Goal: Transaction & Acquisition: Purchase product/service

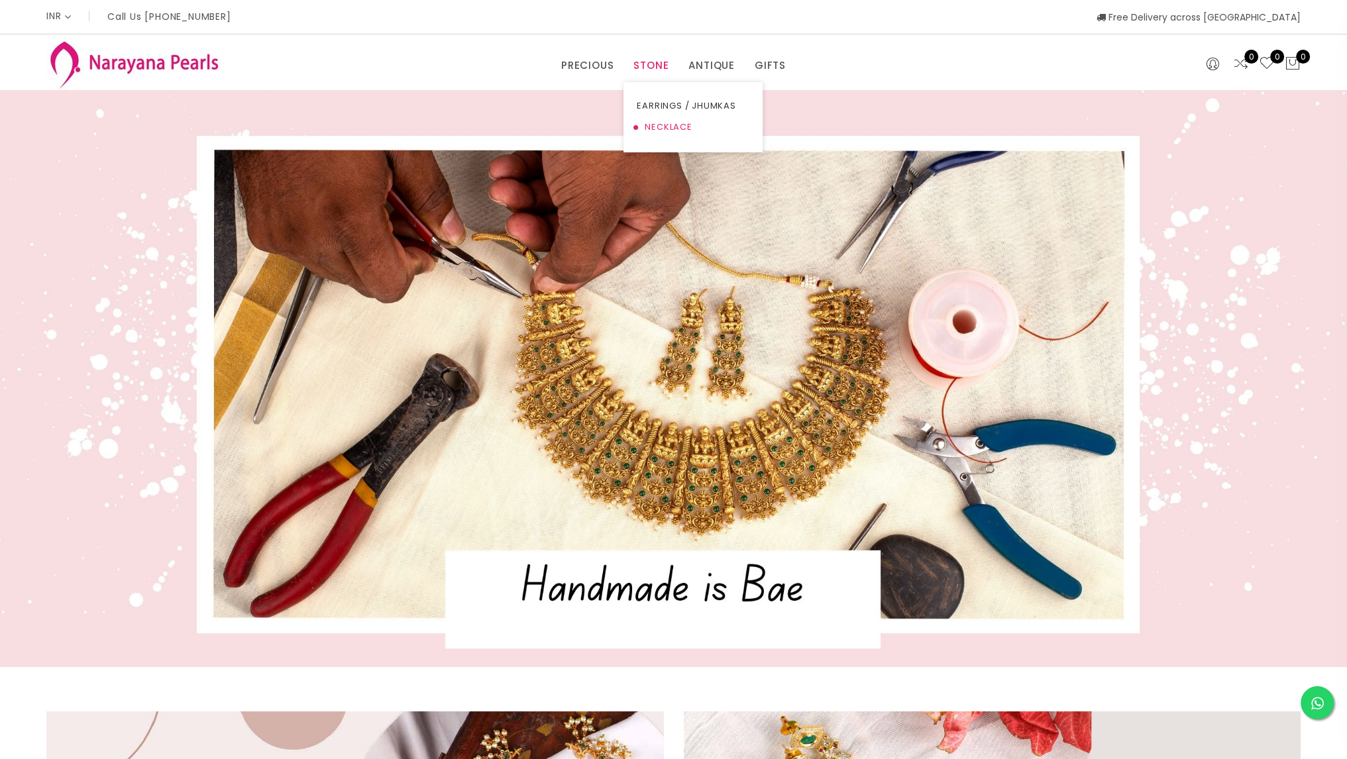
click at [658, 130] on link "NECKLACE" at bounding box center [693, 127] width 113 height 21
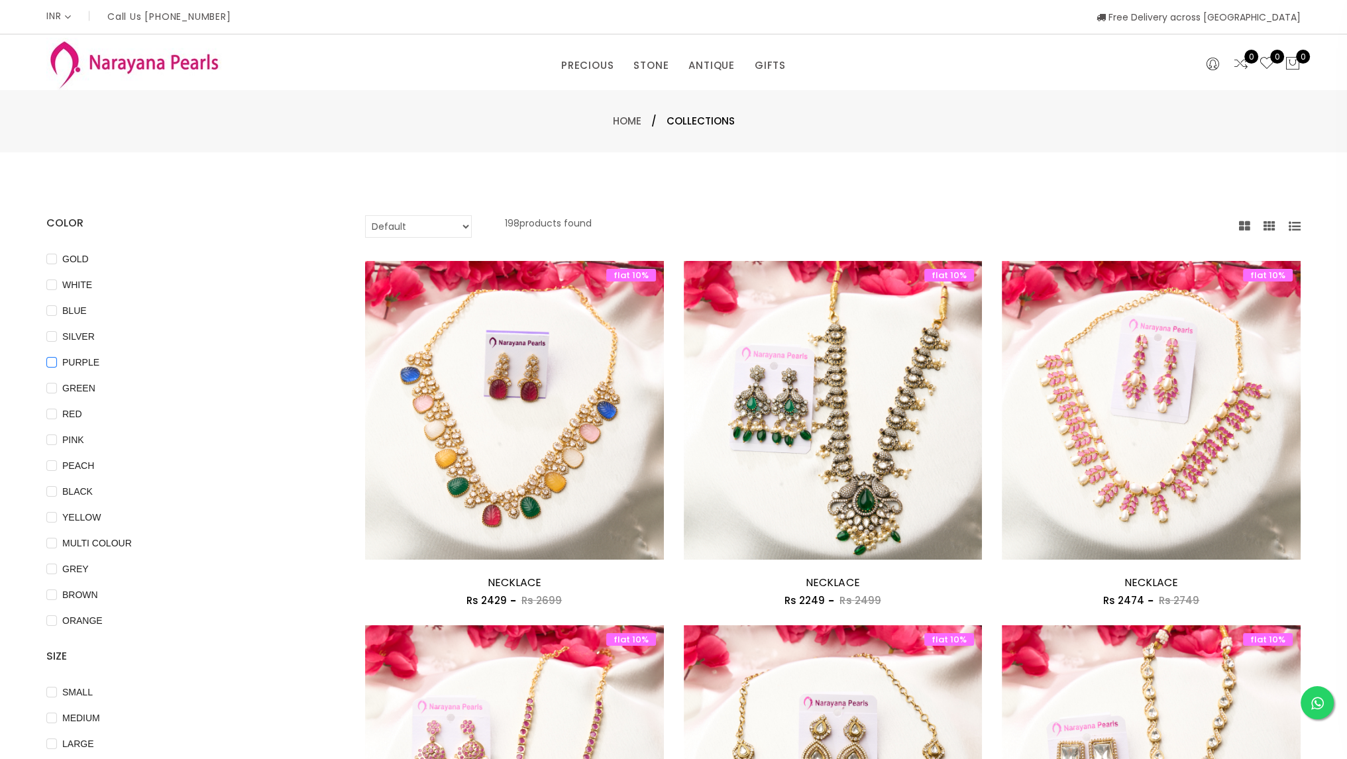
click at [49, 366] on input "PURPLE" at bounding box center [51, 372] width 11 height 30
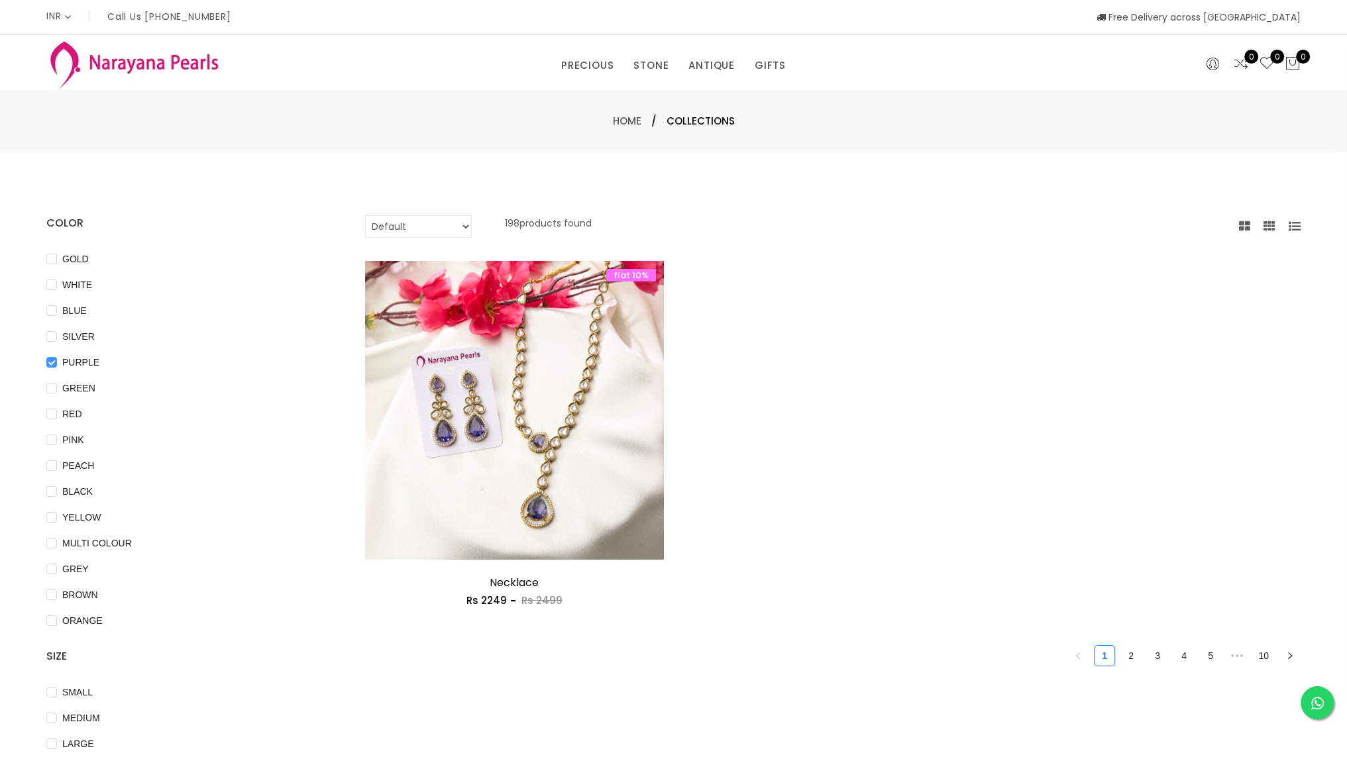
click at [49, 366] on input "PURPLE" at bounding box center [51, 372] width 11 height 30
checkbox input "false"
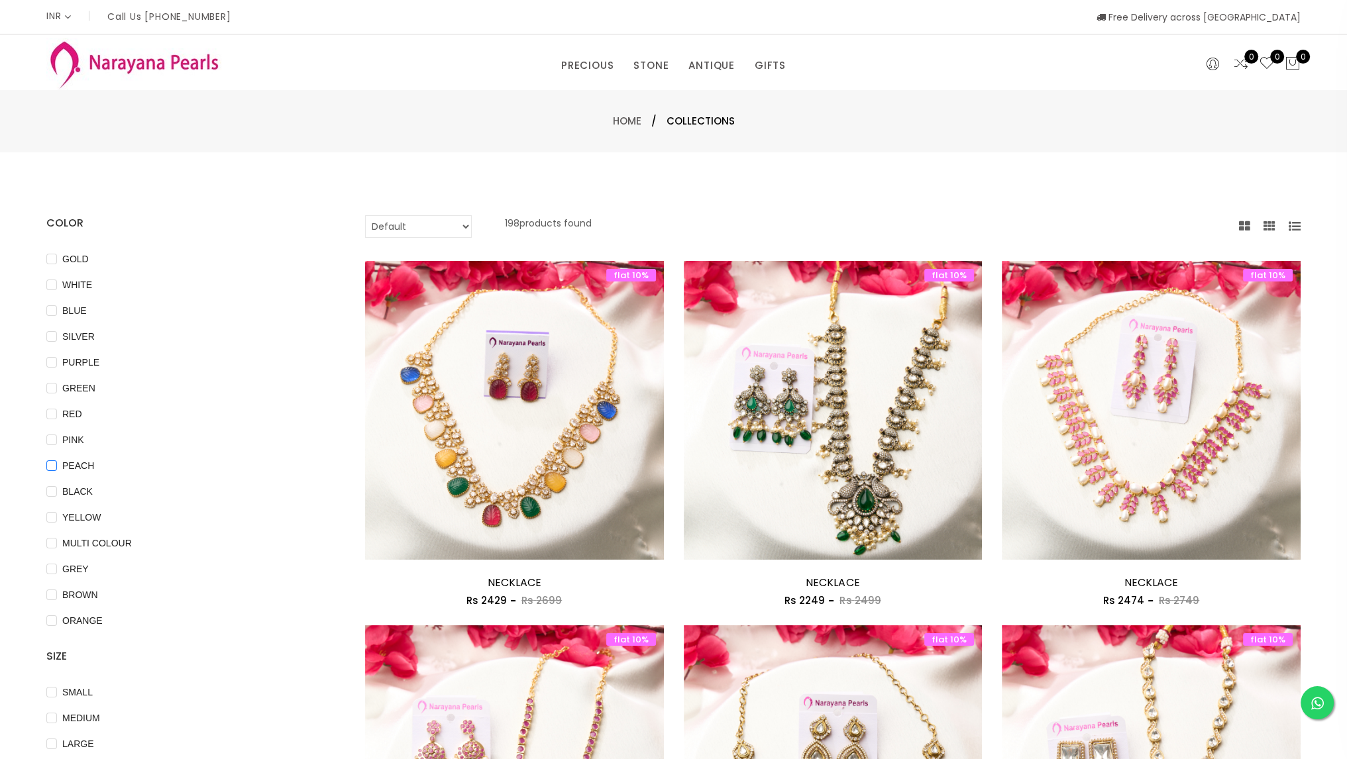
click at [54, 467] on input "PEACH" at bounding box center [51, 475] width 11 height 30
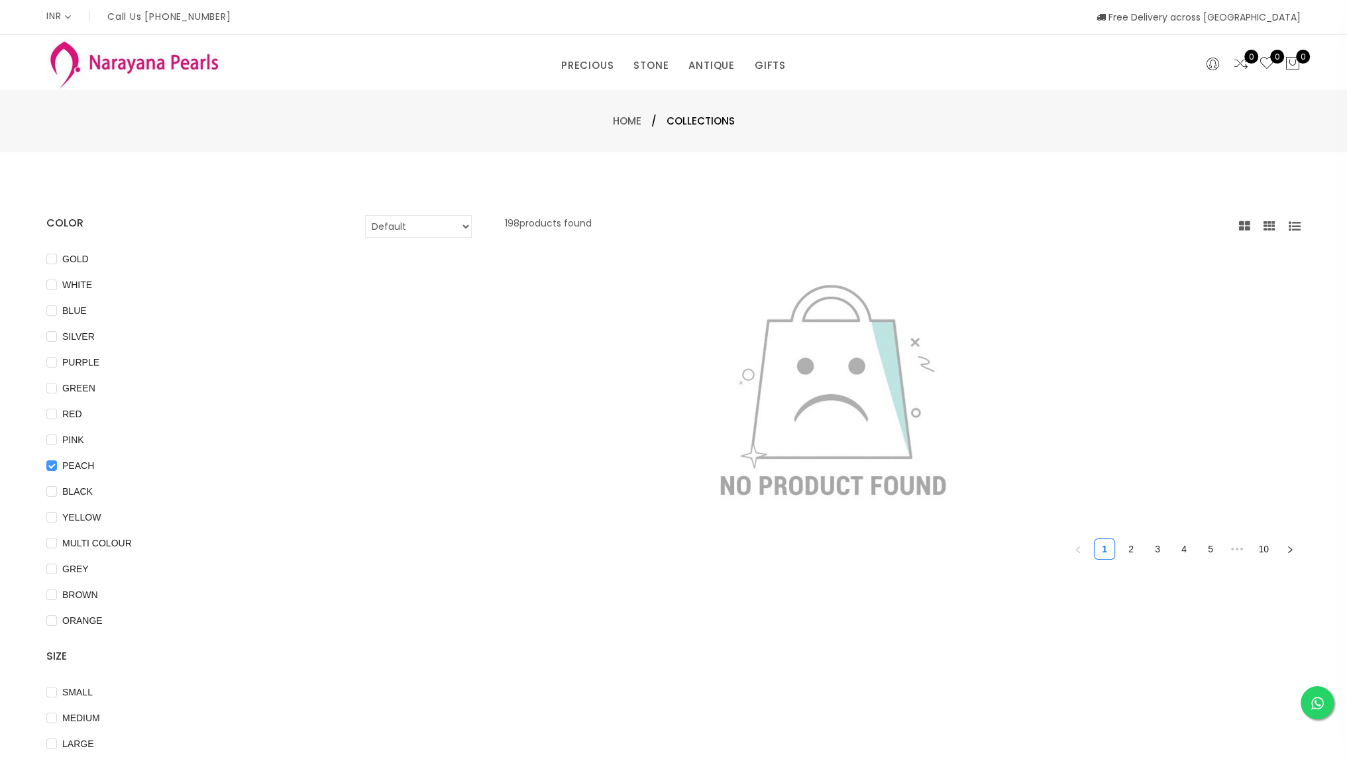
click at [54, 467] on input "PEACH" at bounding box center [51, 475] width 11 height 30
checkbox input "false"
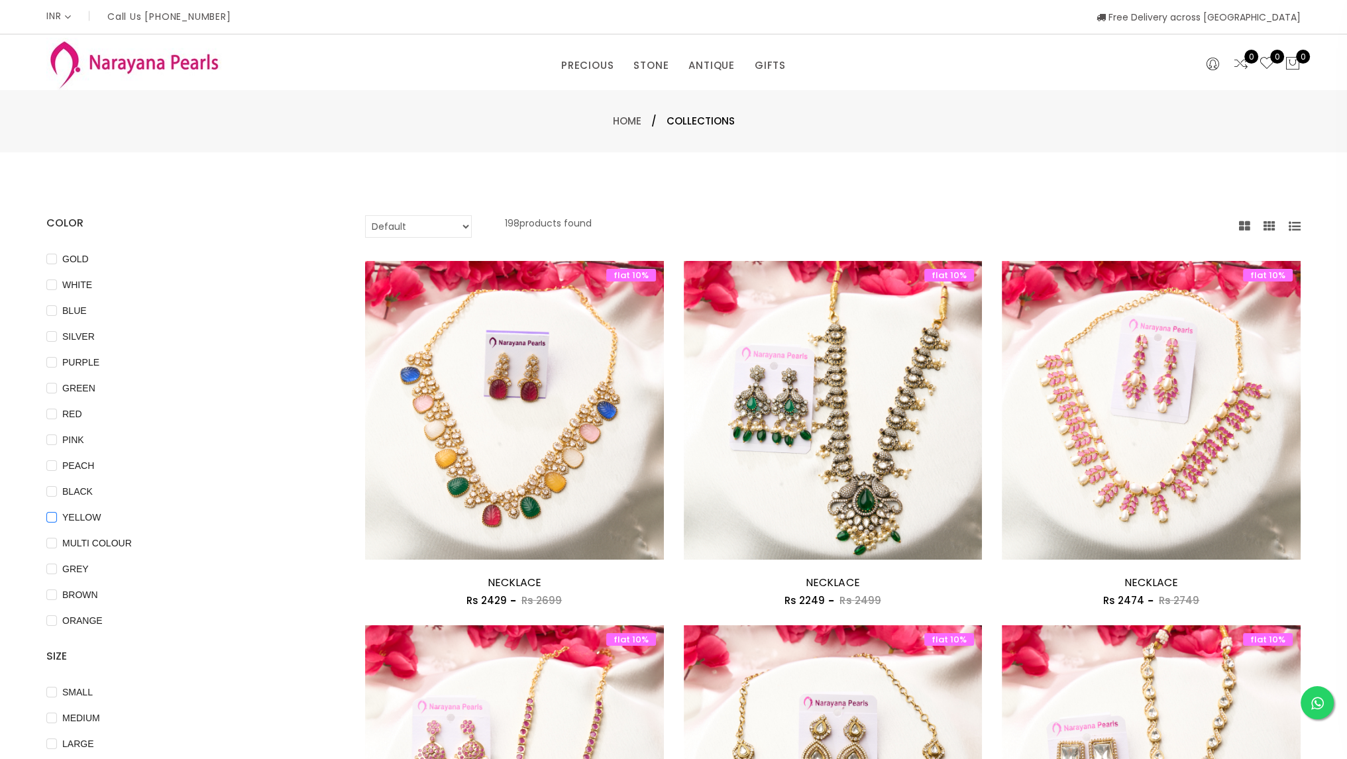
click at [50, 517] on input "YELLOW" at bounding box center [51, 527] width 11 height 30
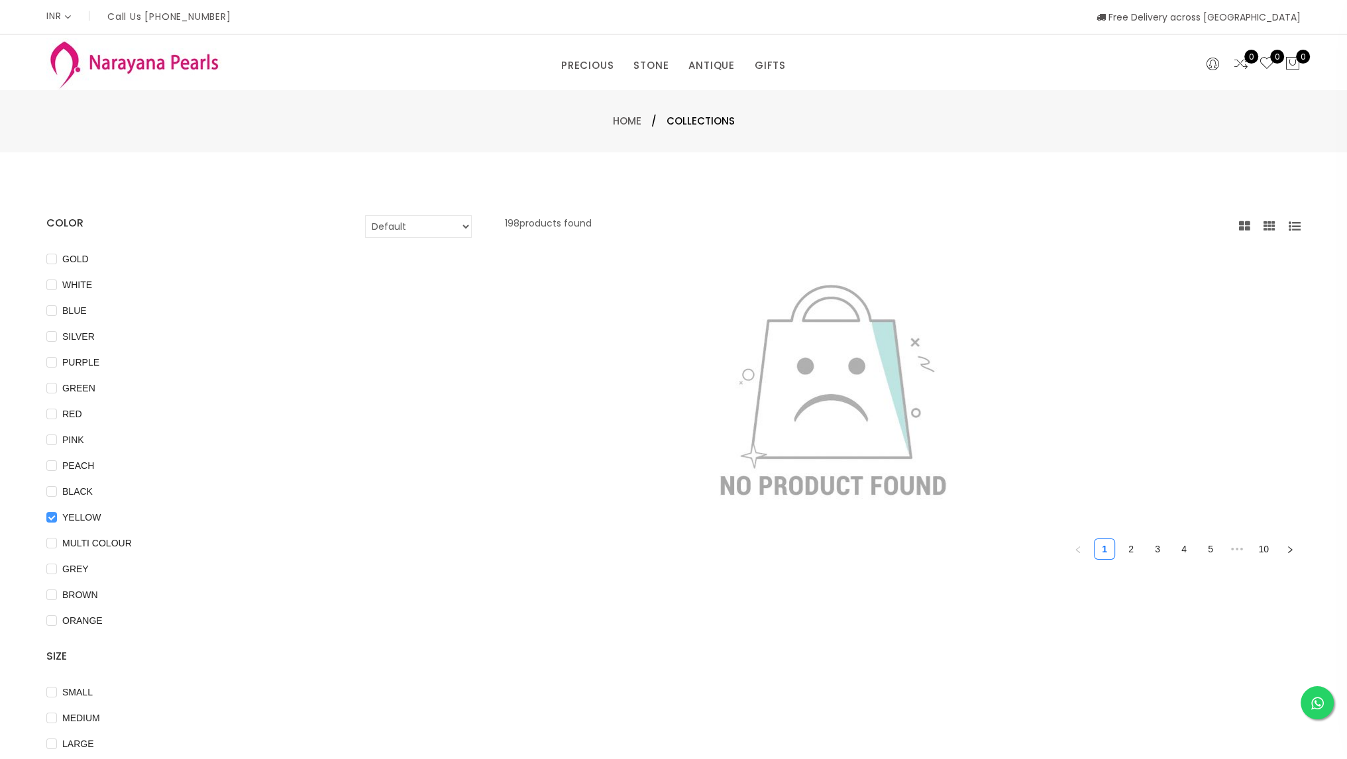
click at [50, 517] on input "YELLOW" at bounding box center [51, 527] width 11 height 30
checkbox input "false"
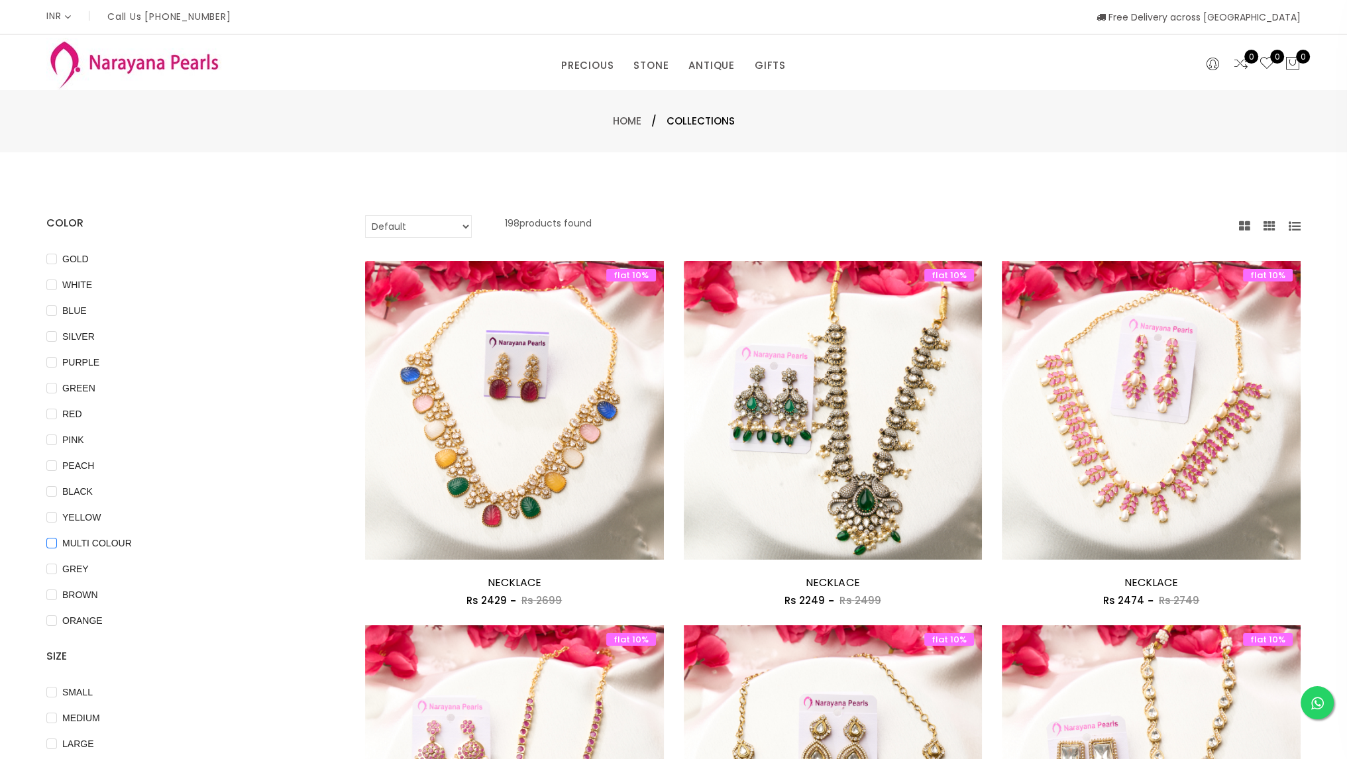
click at [50, 541] on COLOUR "MULTI COLOUR" at bounding box center [51, 553] width 11 height 30
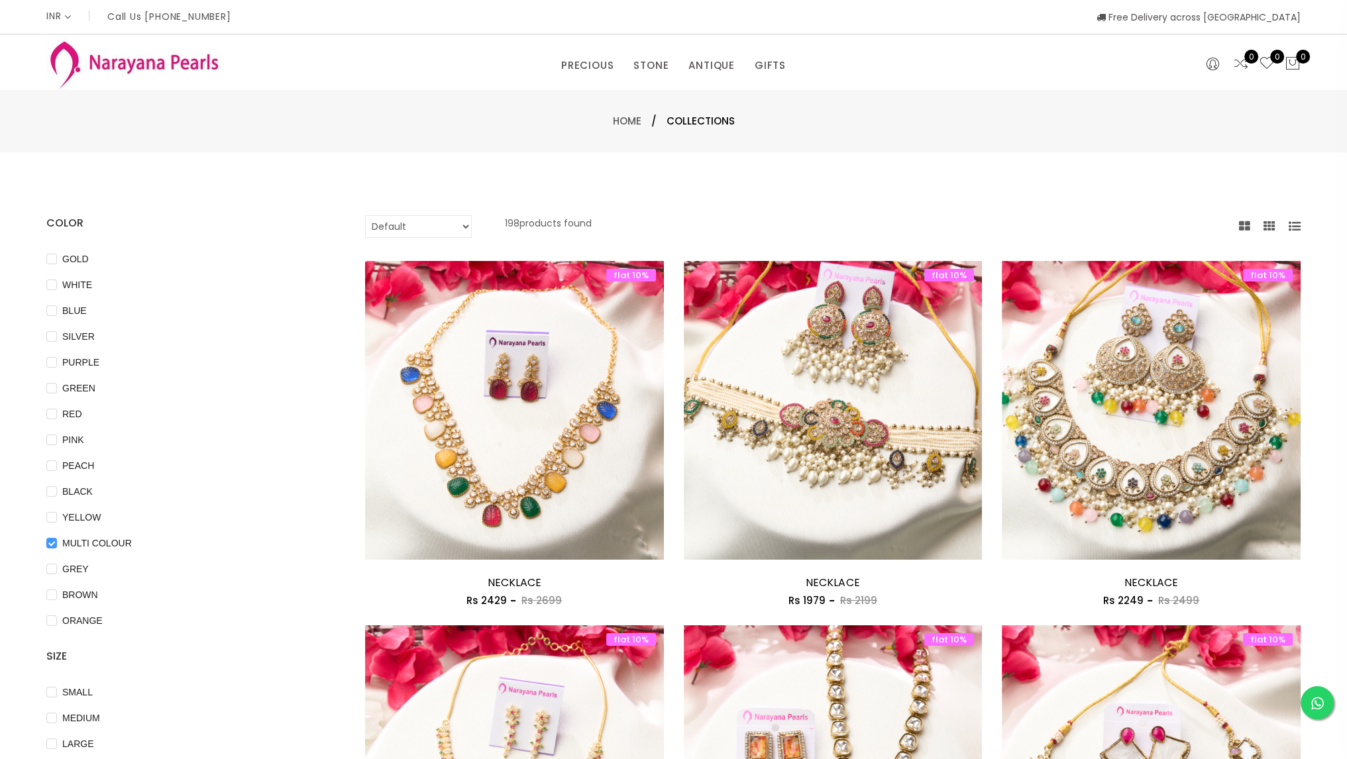
click at [50, 541] on COLOUR "MULTI COLOUR" at bounding box center [51, 553] width 11 height 30
checkbox COLOUR "false"
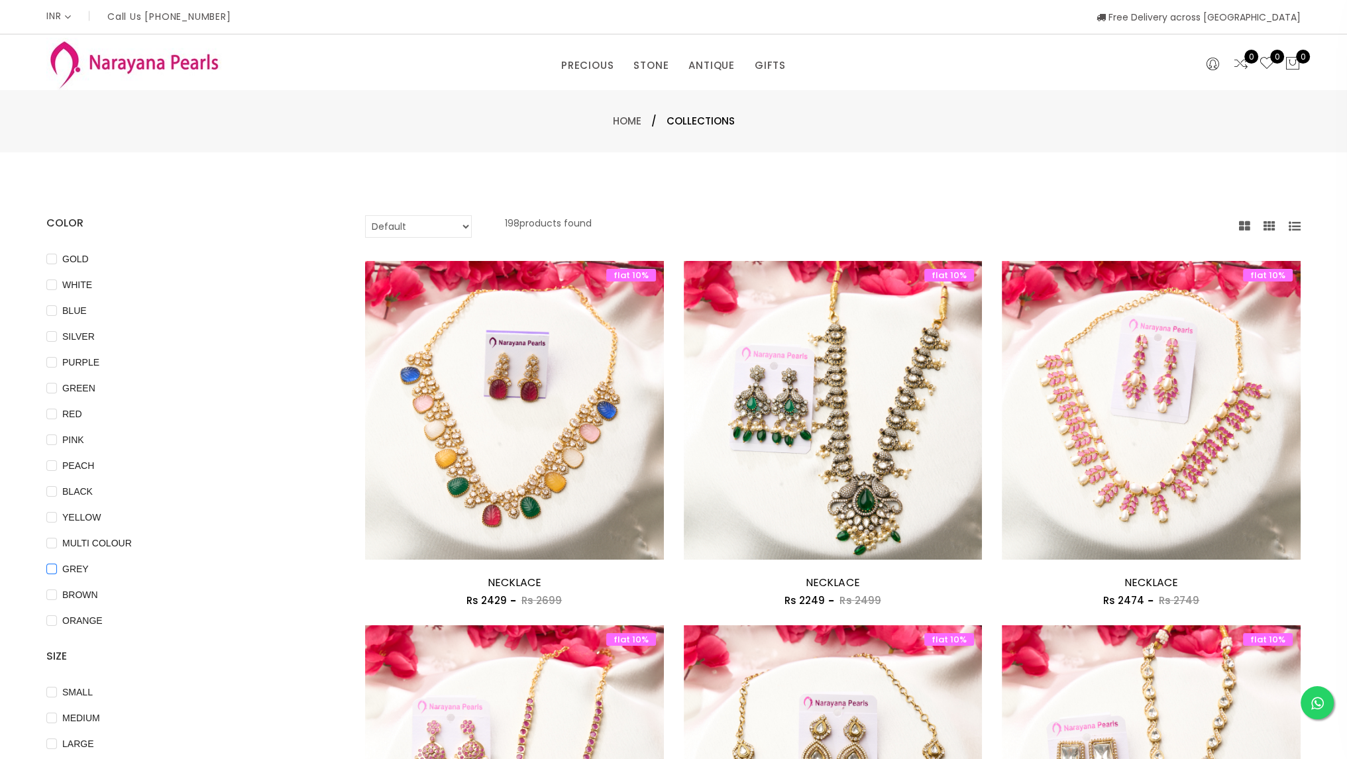
click at [50, 570] on input "GREY" at bounding box center [51, 579] width 11 height 30
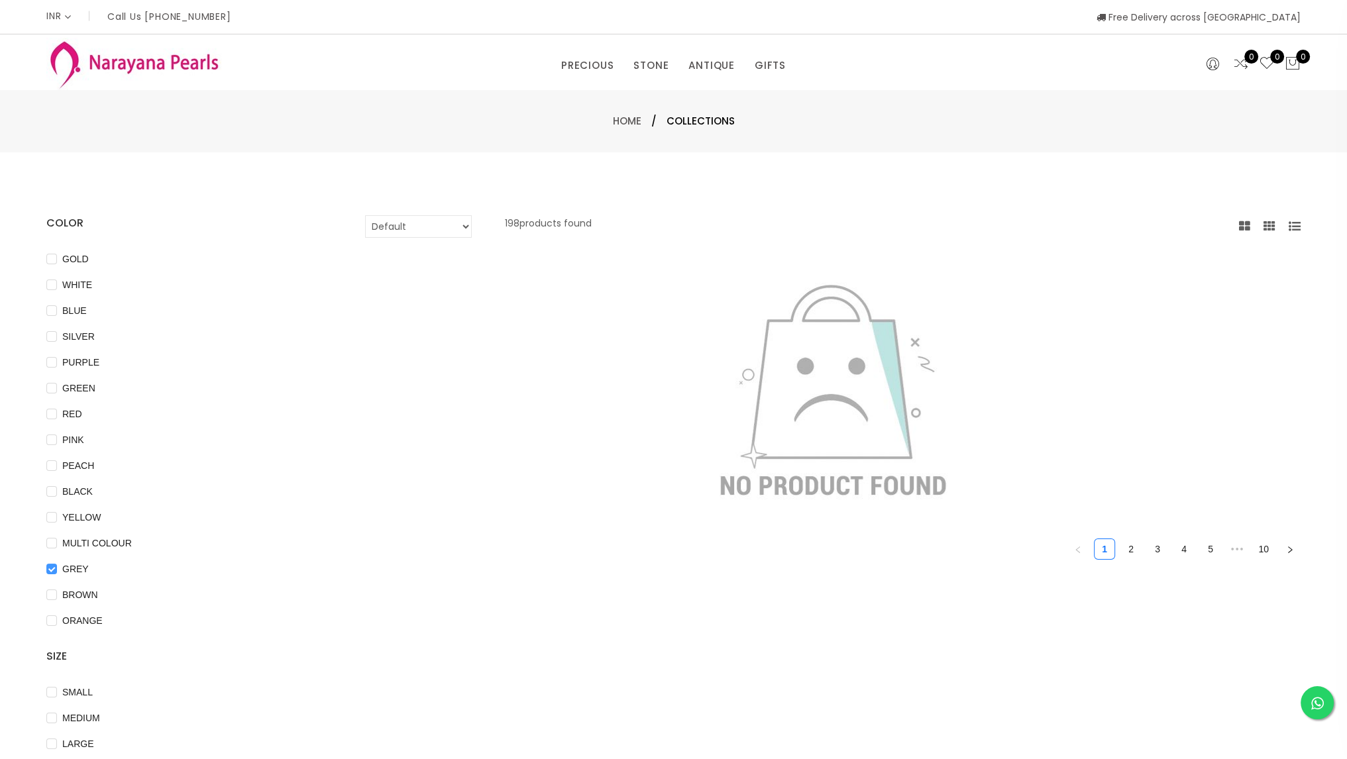
click at [50, 570] on input "GREY" at bounding box center [51, 579] width 11 height 30
checkbox input "false"
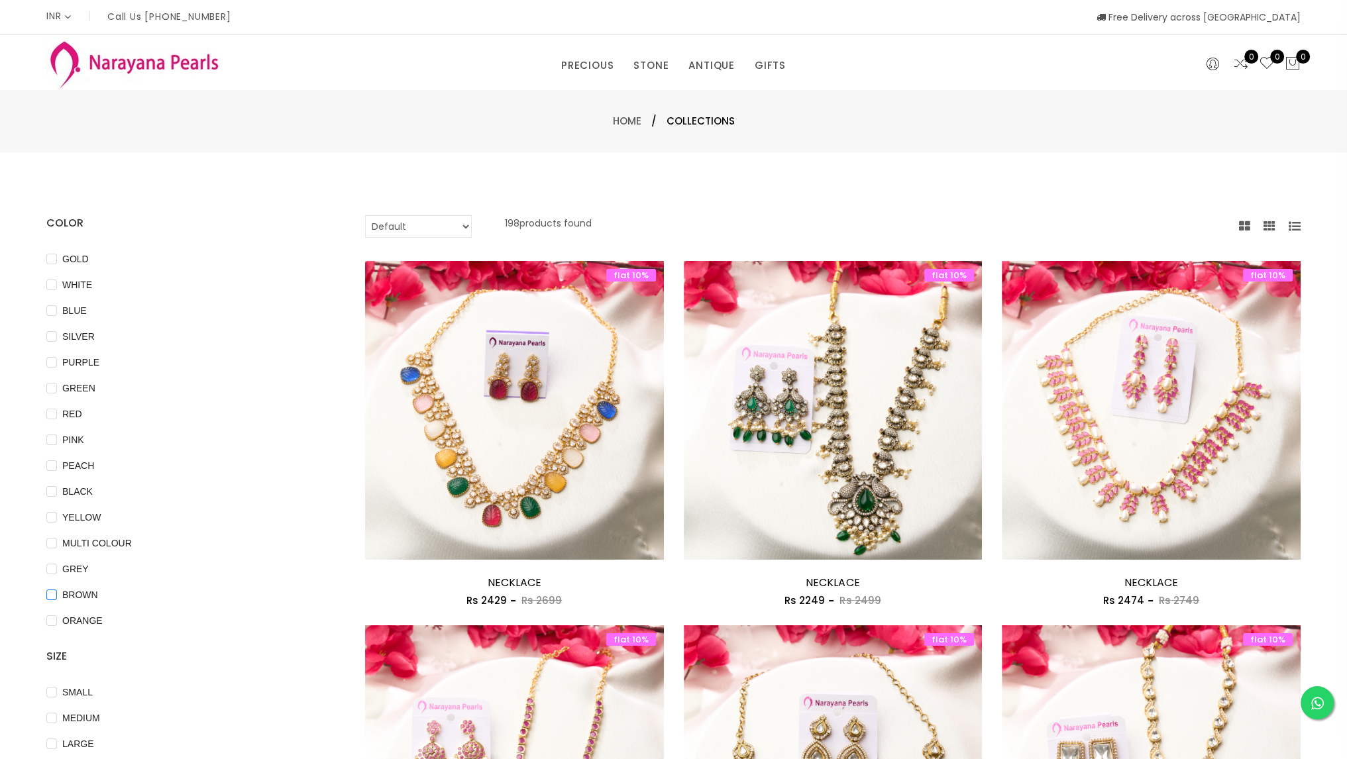
click at [52, 596] on input "BROWN" at bounding box center [51, 605] width 11 height 30
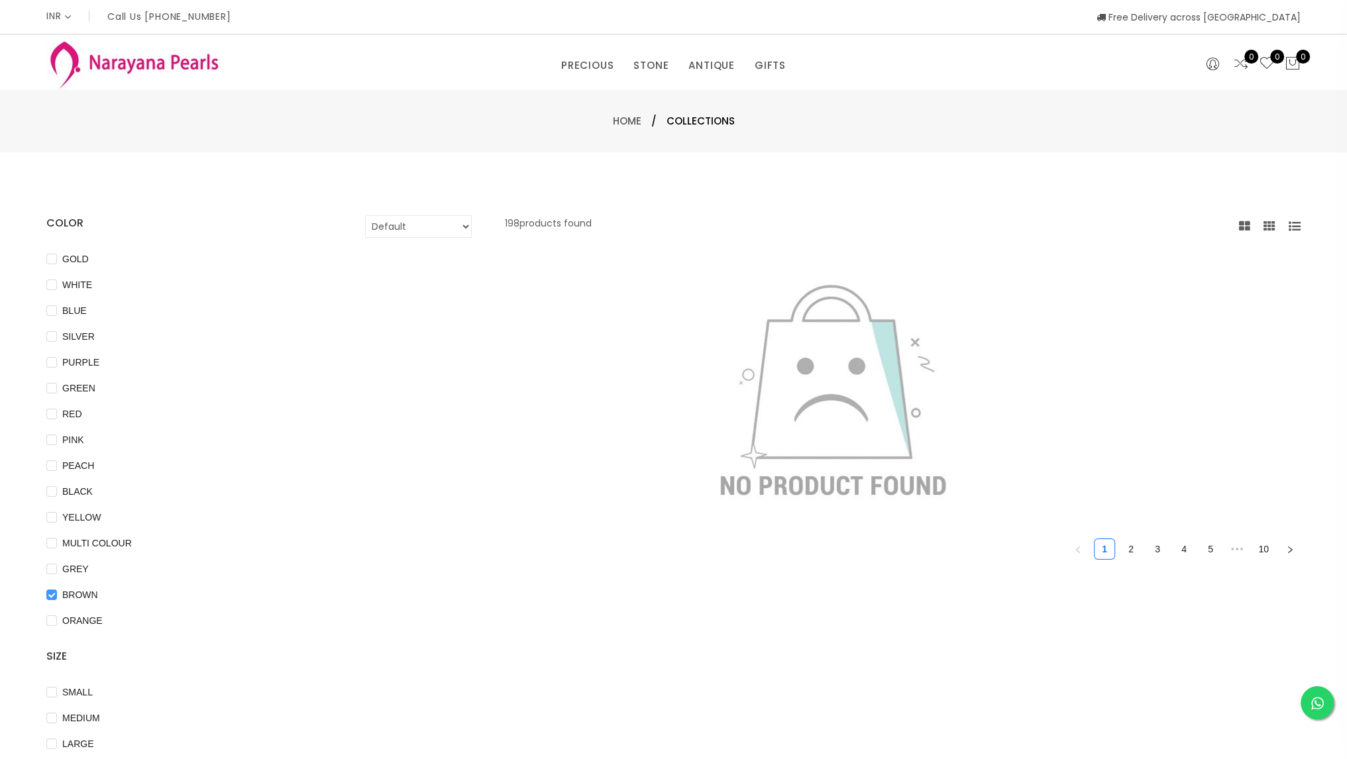
click at [52, 596] on input "BROWN" at bounding box center [51, 605] width 11 height 30
checkbox input "false"
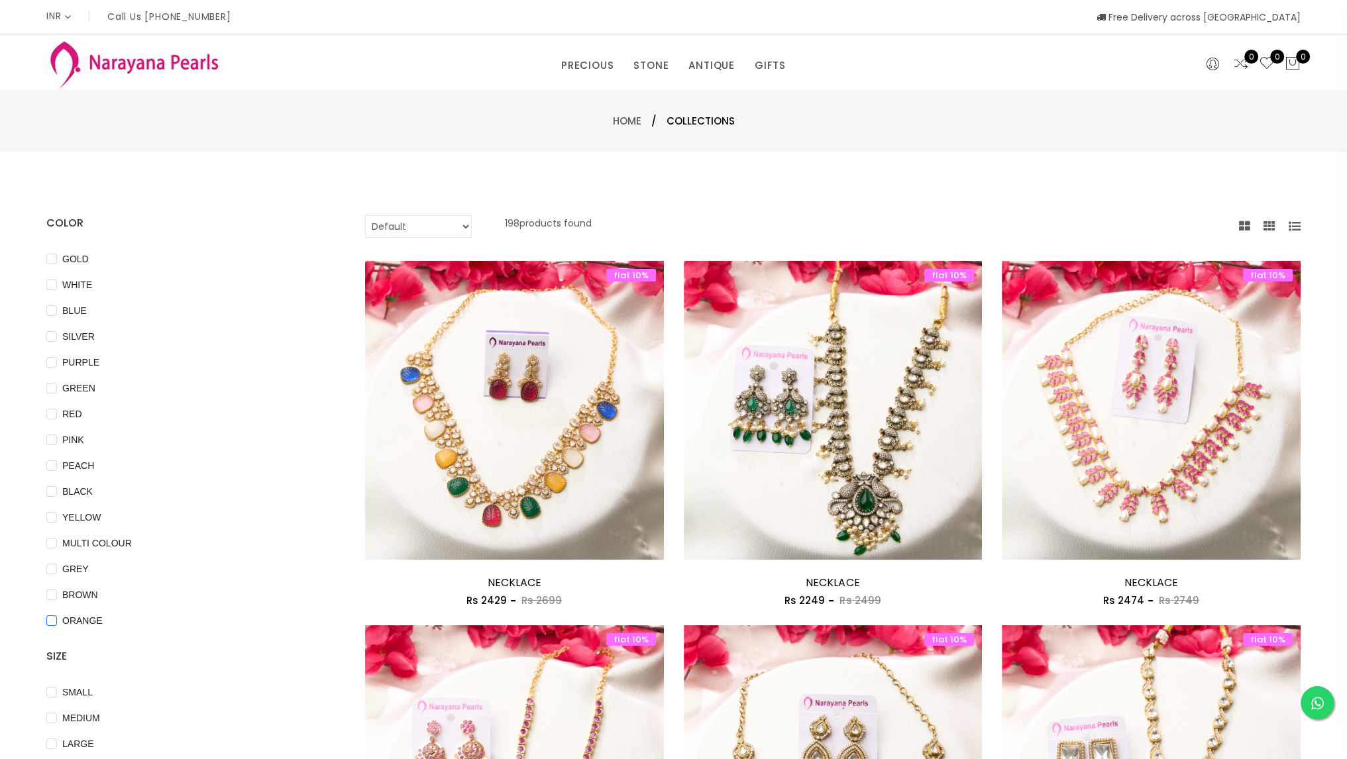
click at [52, 619] on input "ORANGE" at bounding box center [51, 630] width 11 height 30
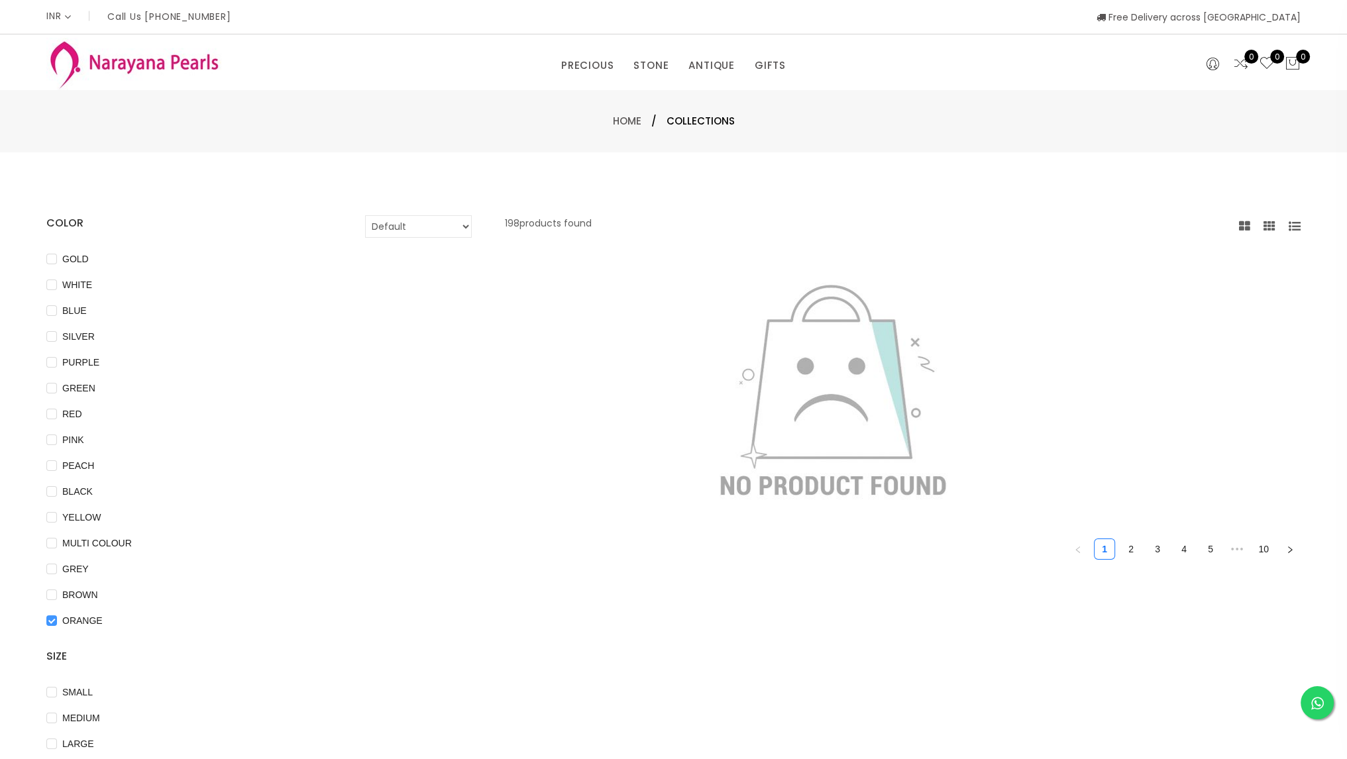
click at [52, 619] on input "ORANGE" at bounding box center [51, 630] width 11 height 30
checkbox input "false"
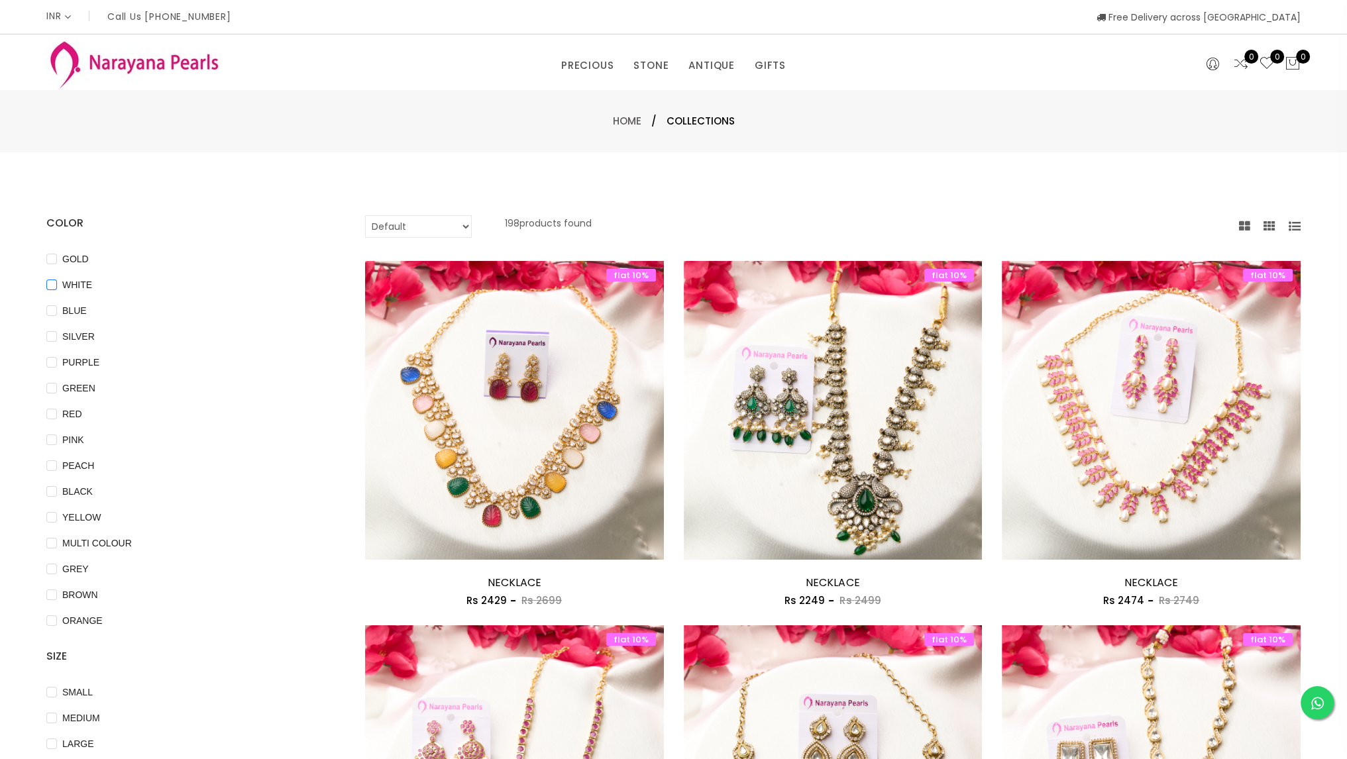
click at [54, 280] on input "WHITE" at bounding box center [51, 295] width 11 height 30
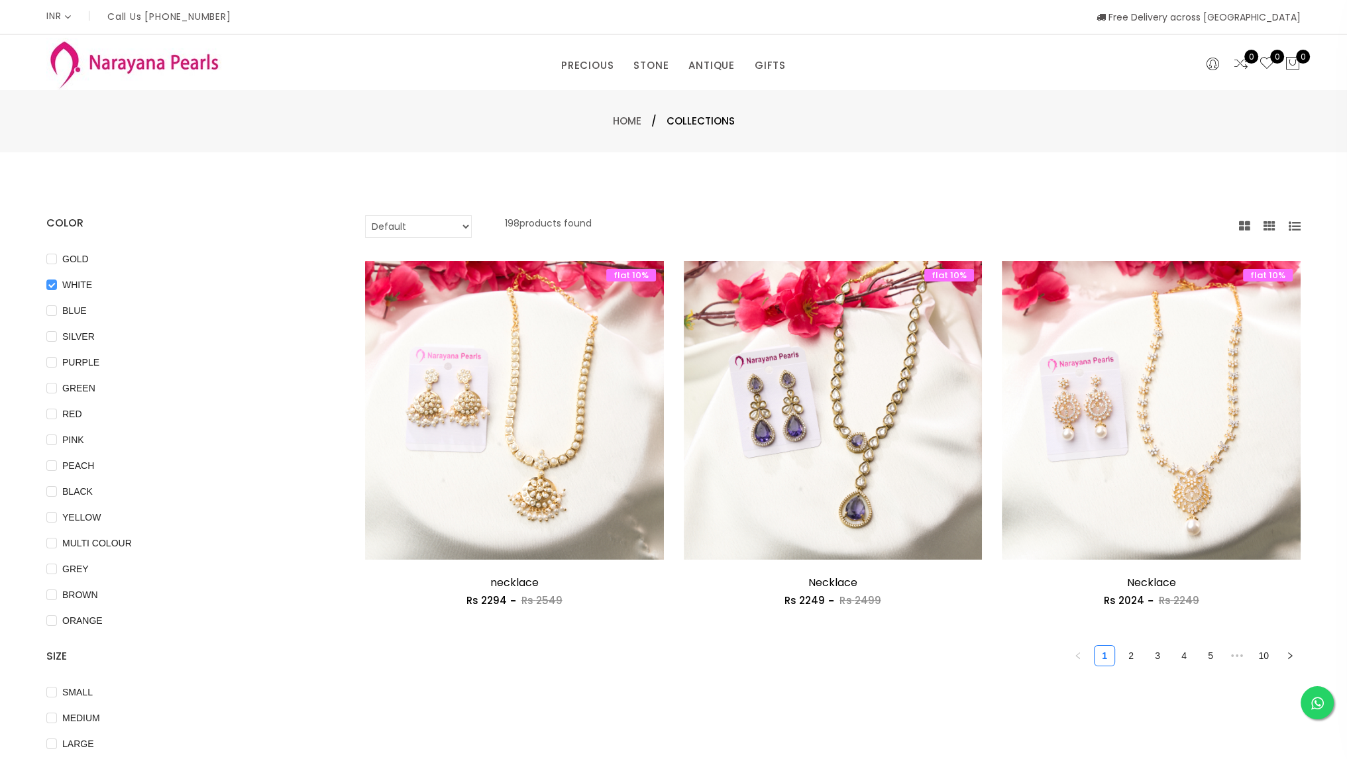
click at [54, 280] on input "WHITE" at bounding box center [51, 295] width 11 height 30
checkbox input "false"
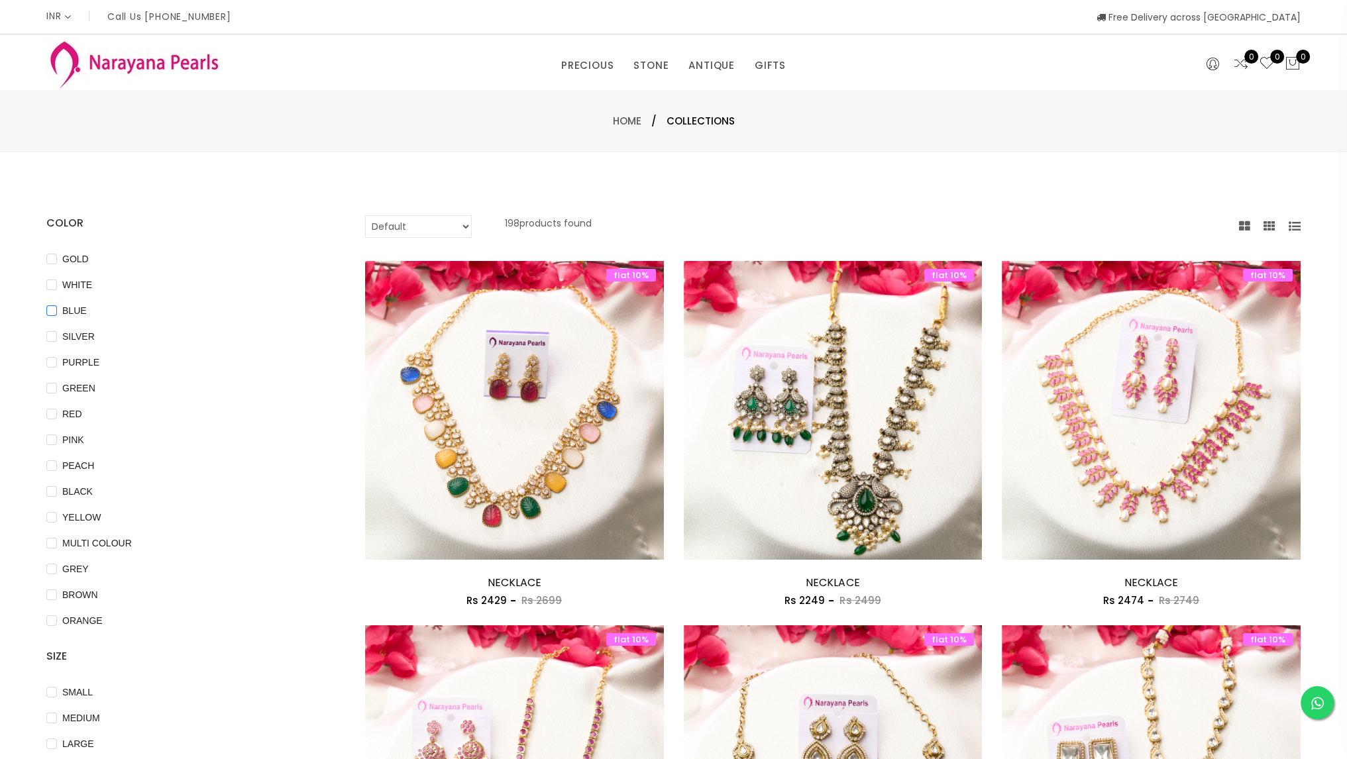
click at [50, 318] on input "BLUE" at bounding box center [51, 320] width 11 height 30
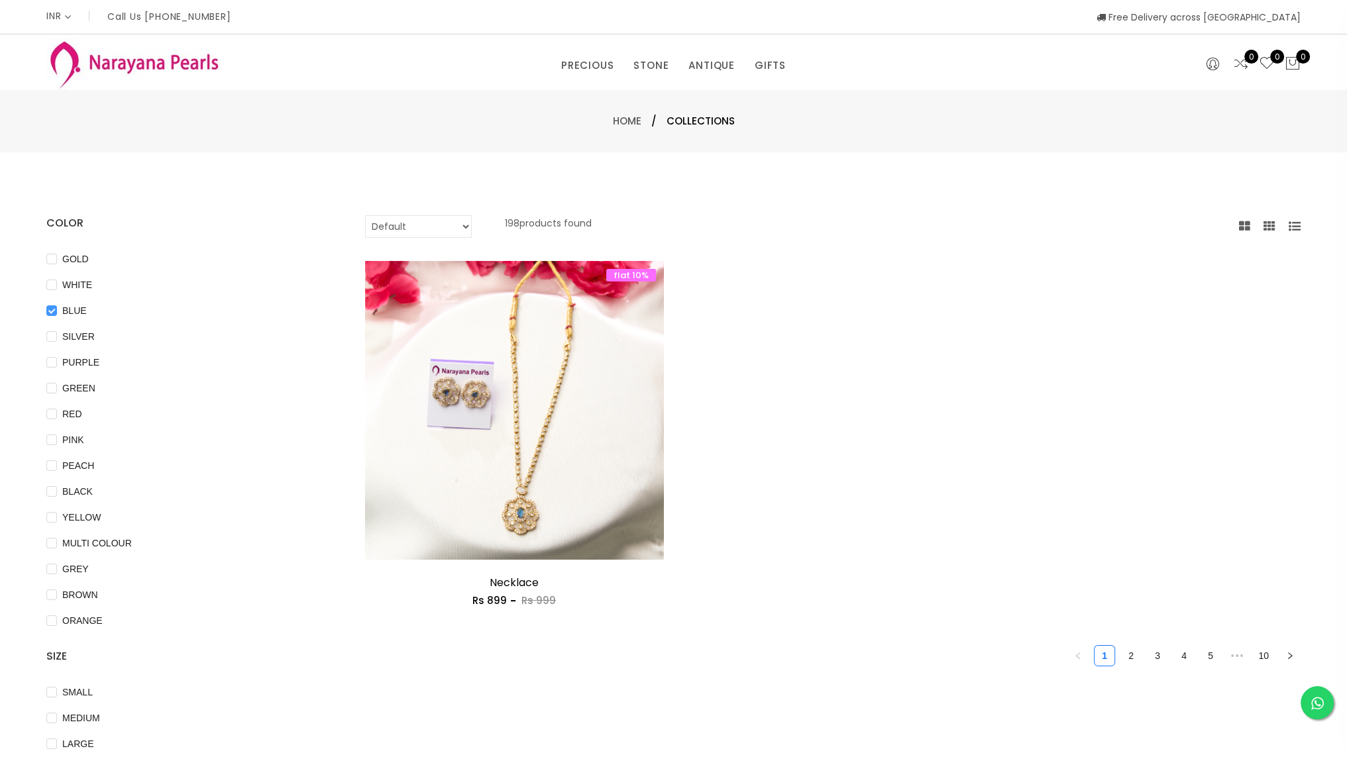
click at [50, 312] on input "BLUE" at bounding box center [51, 320] width 11 height 30
checkbox input "false"
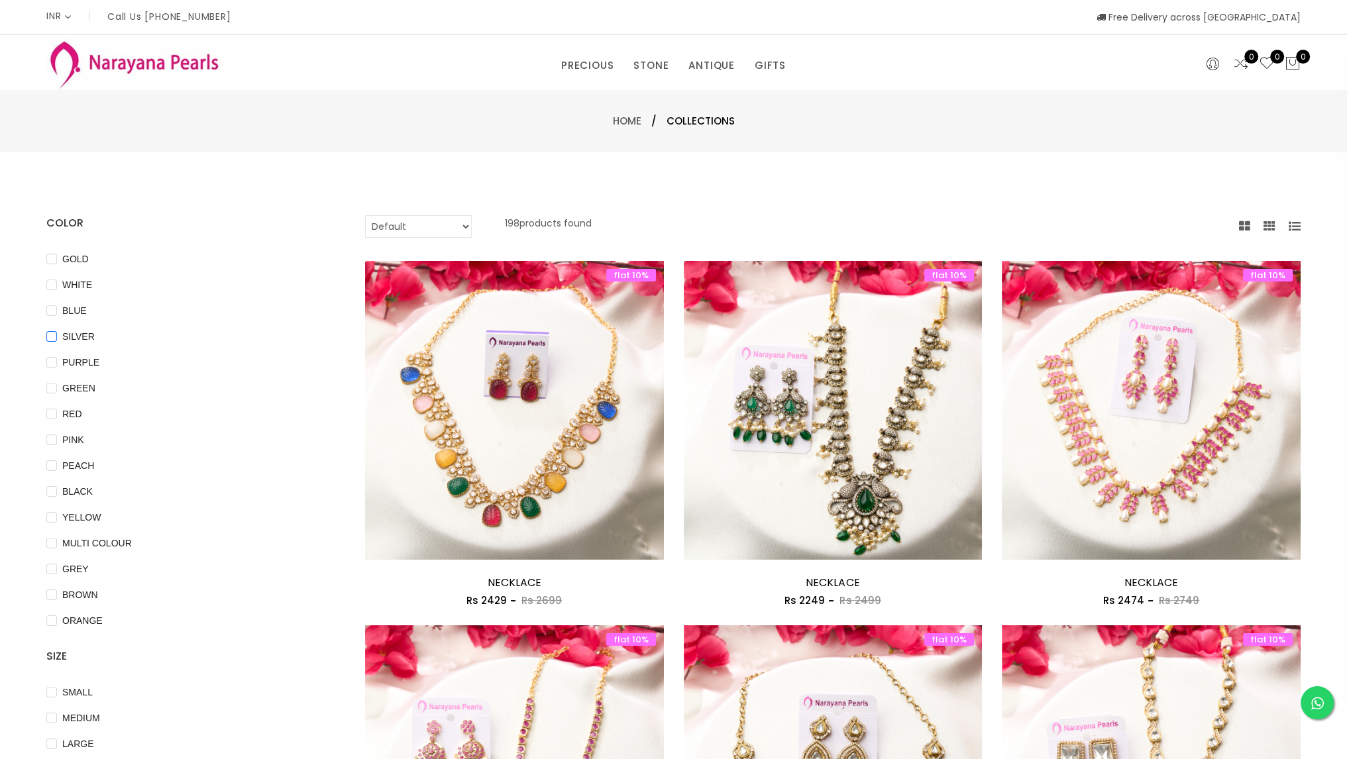
click at [53, 333] on input "SILVER" at bounding box center [51, 346] width 11 height 30
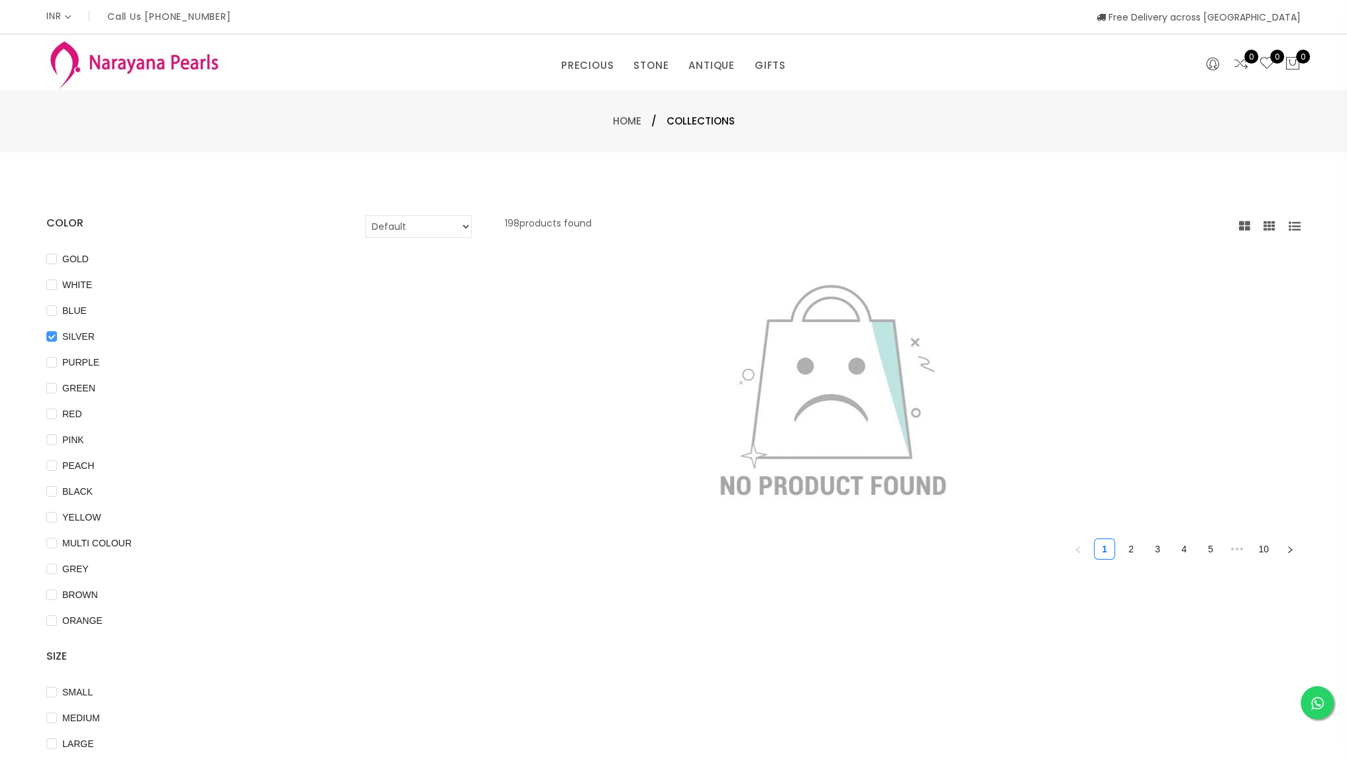
click at [53, 333] on input "SILVER" at bounding box center [51, 346] width 11 height 30
checkbox input "false"
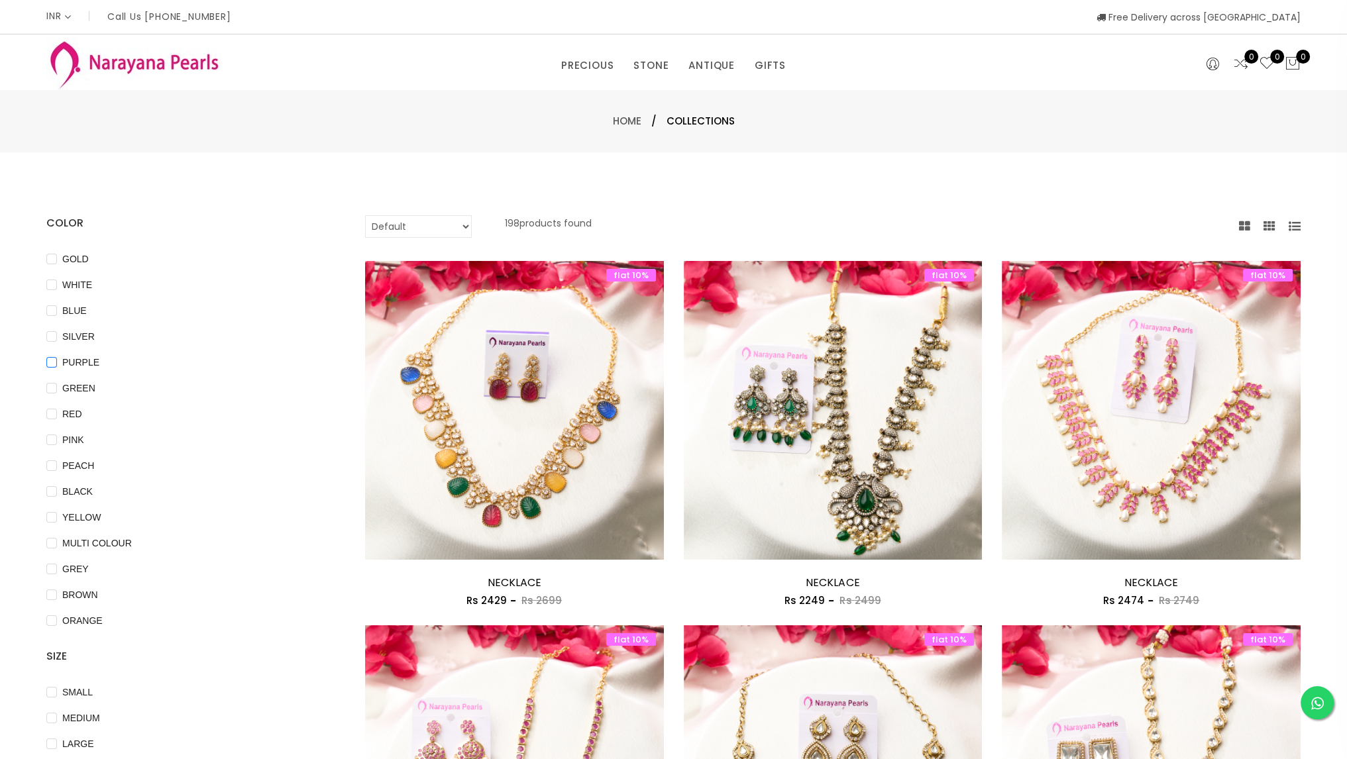
click at [53, 358] on input "PURPLE" at bounding box center [51, 372] width 11 height 30
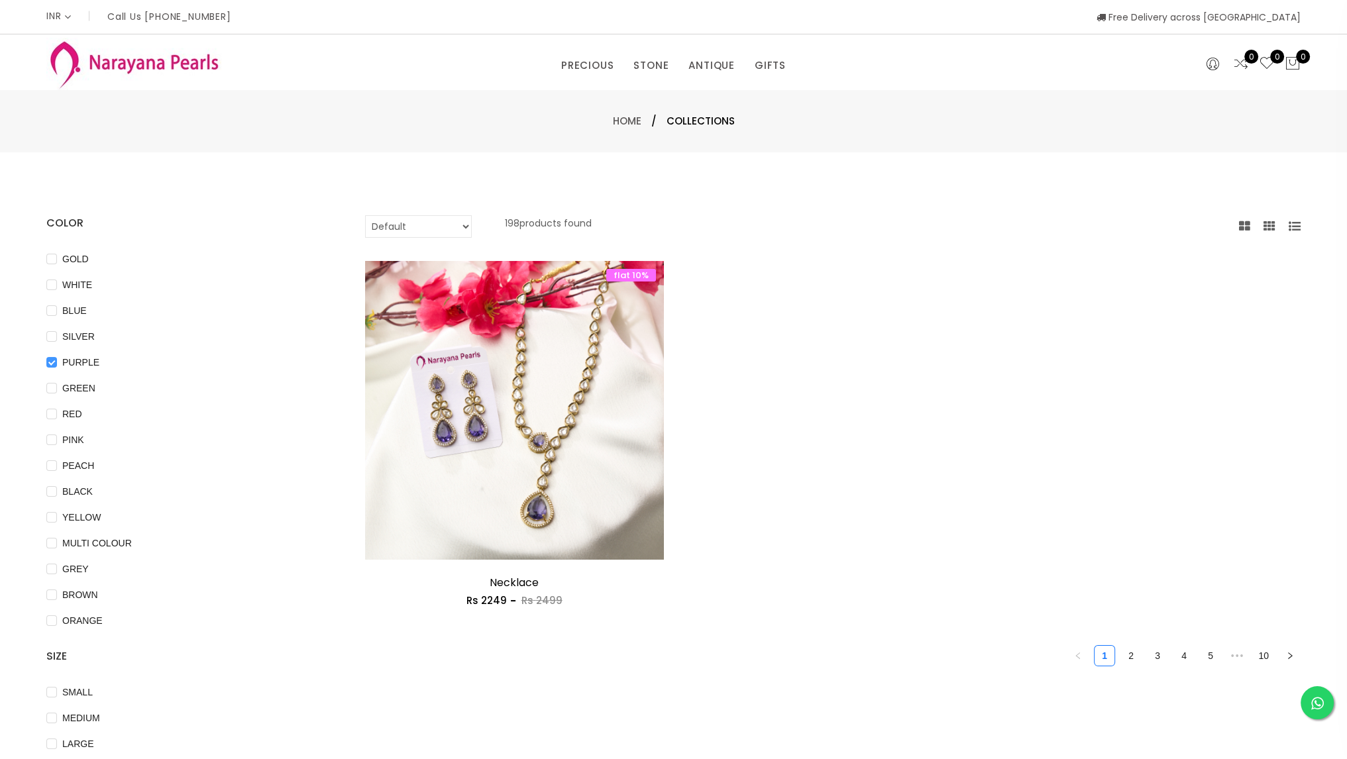
click at [51, 364] on input "PURPLE" at bounding box center [51, 372] width 11 height 30
checkbox input "false"
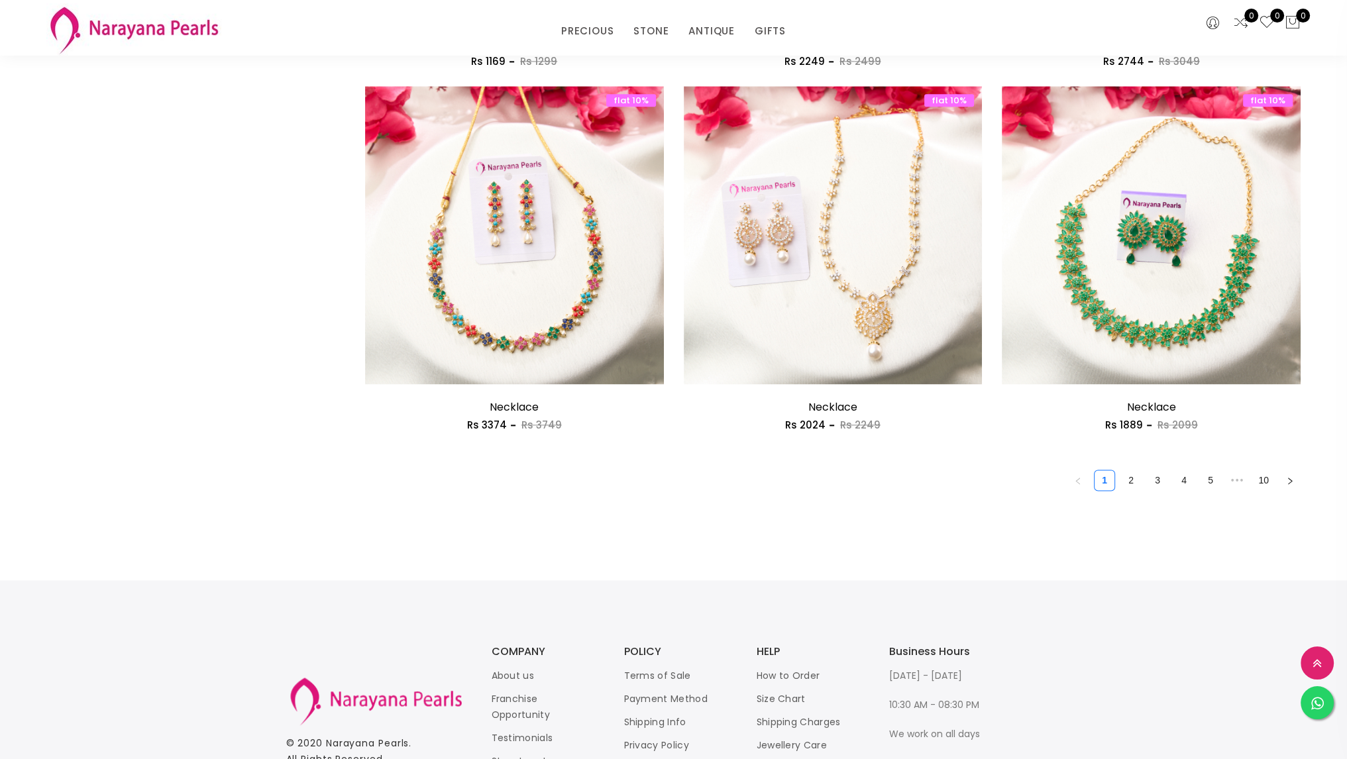
scroll to position [2306, 0]
